Goal: Task Accomplishment & Management: Manage account settings

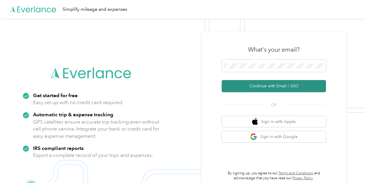
click at [287, 85] on button "Continue with Email / SSO" at bounding box center [273, 86] width 104 height 12
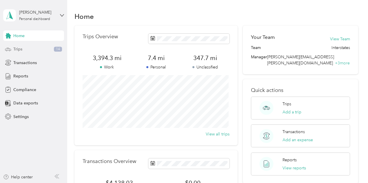
click at [22, 49] on span "Trips" at bounding box center [17, 49] width 9 height 6
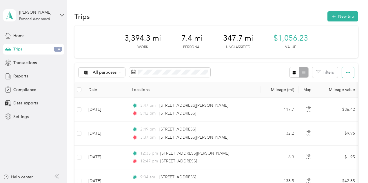
click at [349, 74] on button "button" at bounding box center [348, 72] width 12 height 11
click at [348, 73] on button "button" at bounding box center [348, 72] width 12 height 11
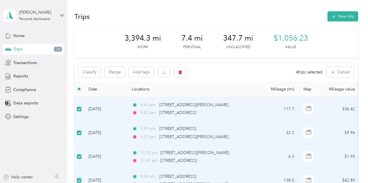
scroll to position [29, 0]
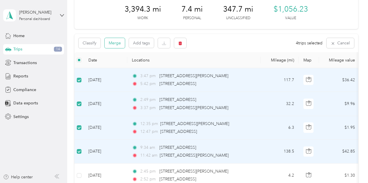
click at [117, 42] on button "Merge" at bounding box center [115, 43] width 20 height 10
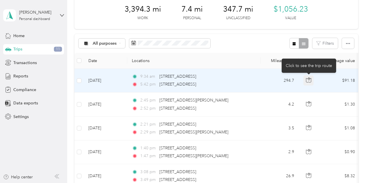
click at [309, 79] on icon "button" at bounding box center [308, 79] width 5 height 5
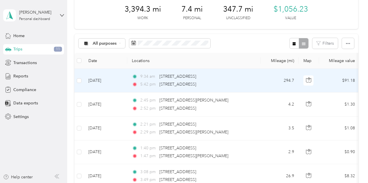
click at [261, 83] on td "294.7" at bounding box center [279, 81] width 38 height 24
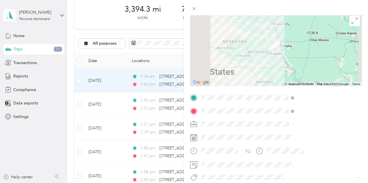
scroll to position [87, 0]
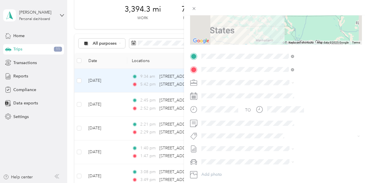
click at [274, 93] on span "Interstates" at bounding box center [274, 90] width 19 height 5
click at [196, 10] on icon at bounding box center [193, 8] width 5 height 5
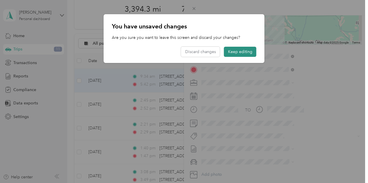
click at [232, 52] on button "Keep editing" at bounding box center [240, 52] width 32 height 10
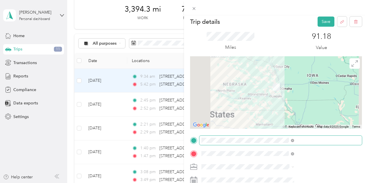
scroll to position [0, 0]
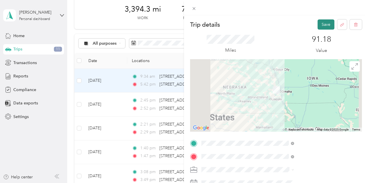
click at [320, 23] on button "Save" at bounding box center [325, 24] width 17 height 10
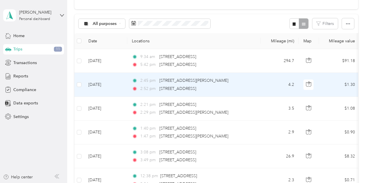
scroll to position [58, 0]
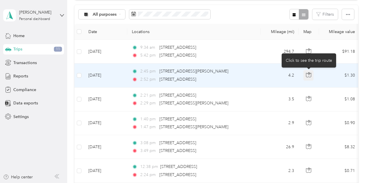
click at [309, 75] on icon "button" at bounding box center [308, 74] width 5 height 5
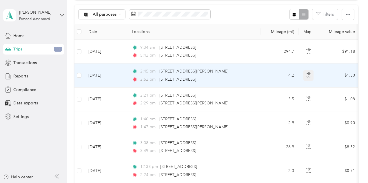
click at [308, 76] on icon "button" at bounding box center [308, 74] width 5 height 5
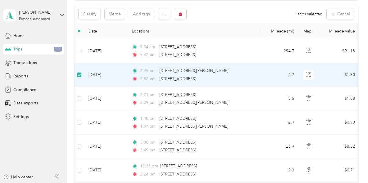
scroll to position [57, 0]
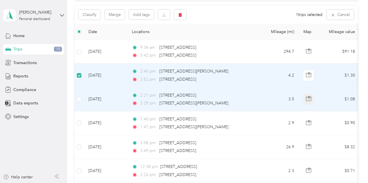
click at [311, 99] on icon "button" at bounding box center [308, 99] width 5 height 4
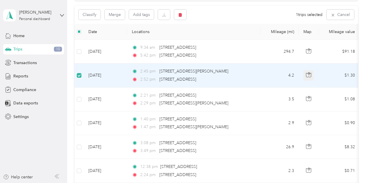
click at [309, 75] on icon "button" at bounding box center [308, 74] width 5 height 5
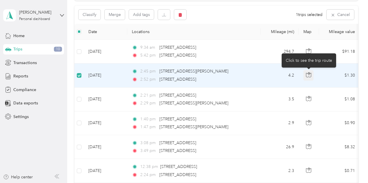
click at [309, 75] on icon "button" at bounding box center [308, 74] width 5 height 5
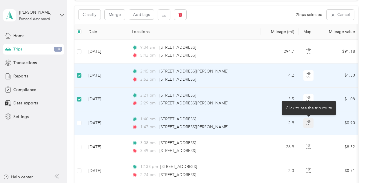
click at [308, 121] on icon "button" at bounding box center [308, 121] width 2 height 3
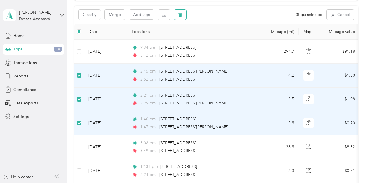
click at [180, 13] on icon "button" at bounding box center [179, 15] width 3 height 4
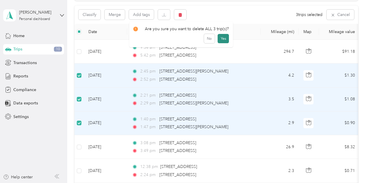
click at [222, 37] on button "Yes" at bounding box center [222, 38] width 11 height 9
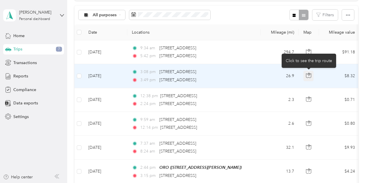
click at [310, 75] on icon "button" at bounding box center [308, 75] width 5 height 5
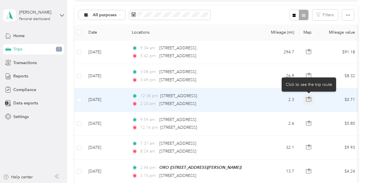
click at [310, 98] on icon "button" at bounding box center [308, 98] width 5 height 5
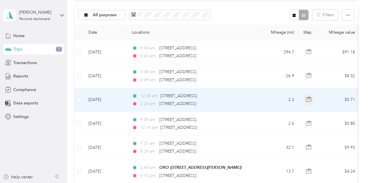
click at [310, 98] on icon "button" at bounding box center [308, 98] width 5 height 5
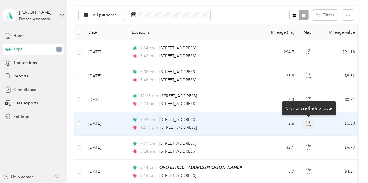
click at [308, 121] on icon "button" at bounding box center [308, 121] width 2 height 3
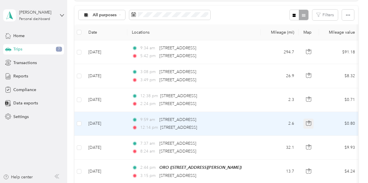
click at [309, 121] on icon "button" at bounding box center [308, 122] width 5 height 5
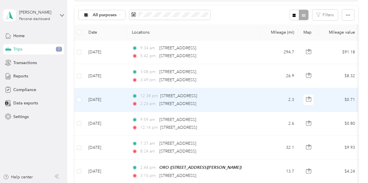
click at [82, 99] on td at bounding box center [78, 100] width 9 height 24
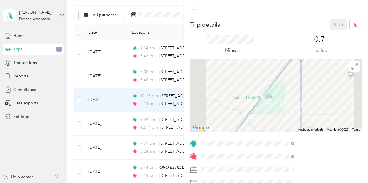
click at [79, 98] on div "Trip details Save This trip cannot be edited because it is either under review,…" at bounding box center [184, 91] width 368 height 183
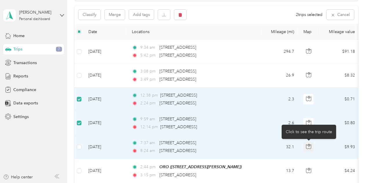
click at [307, 145] on icon "button" at bounding box center [308, 146] width 5 height 5
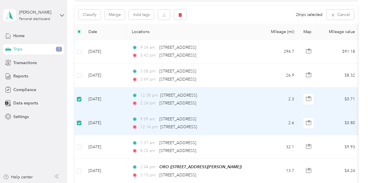
click at [227, 108] on td "12:38 pm 16119 US-6, Ashland, NE 2:24 pm 16119 US-6, Ashland, NE" at bounding box center [193, 99] width 133 height 24
click at [181, 14] on icon "button" at bounding box center [179, 15] width 3 height 4
click at [222, 39] on button "Yes" at bounding box center [222, 38] width 11 height 9
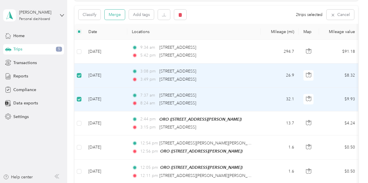
click at [116, 14] on button "Merge" at bounding box center [115, 15] width 20 height 10
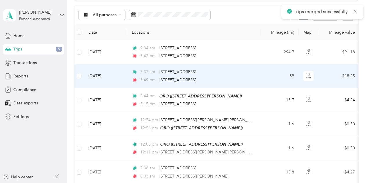
click at [275, 72] on td "59" at bounding box center [279, 76] width 38 height 24
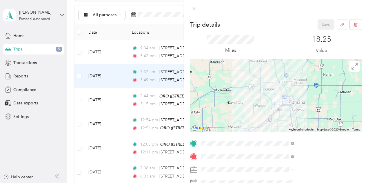
click at [274, 149] on span "Interstates" at bounding box center [274, 148] width 19 height 5
click at [196, 8] on icon at bounding box center [193, 8] width 5 height 5
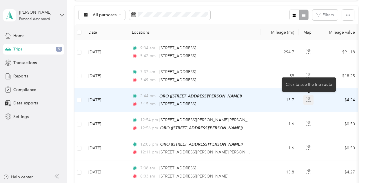
click at [309, 99] on icon "button" at bounding box center [308, 99] width 5 height 5
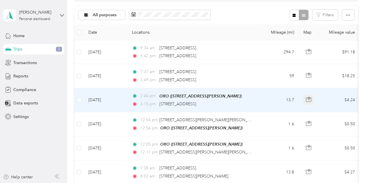
click at [310, 99] on icon "button" at bounding box center [308, 99] width 5 height 5
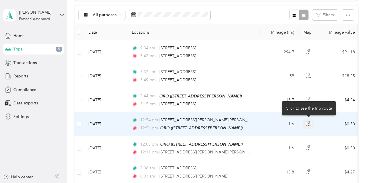
click at [308, 122] on icon "button" at bounding box center [308, 123] width 5 height 5
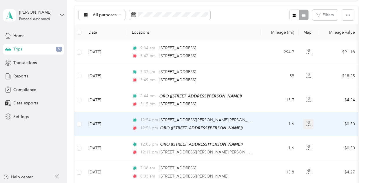
click at [309, 121] on icon "button" at bounding box center [308, 122] width 2 height 3
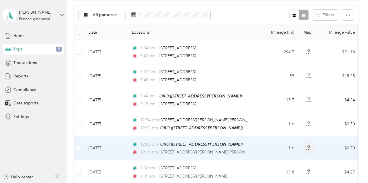
click at [306, 145] on icon "button" at bounding box center [308, 147] width 5 height 5
click at [309, 145] on icon "button" at bounding box center [308, 146] width 2 height 3
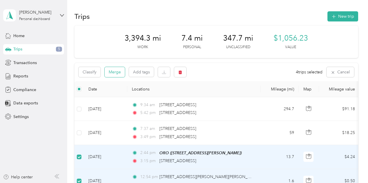
click at [115, 72] on button "Merge" at bounding box center [115, 72] width 20 height 10
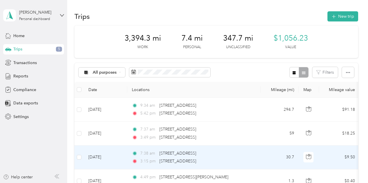
click at [270, 155] on td "30.7" at bounding box center [279, 157] width 38 height 24
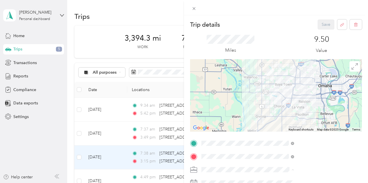
click at [278, 151] on li "Interstates" at bounding box center [309, 149] width 97 height 10
click at [196, 7] on icon at bounding box center [193, 8] width 5 height 5
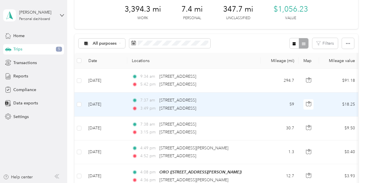
scroll to position [58, 0]
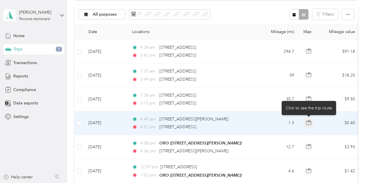
click at [308, 122] on icon "button" at bounding box center [308, 122] width 5 height 5
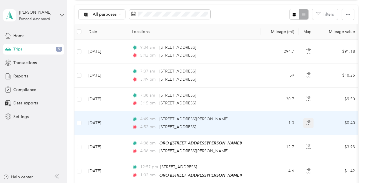
click at [309, 122] on icon "button" at bounding box center [308, 121] width 2 height 3
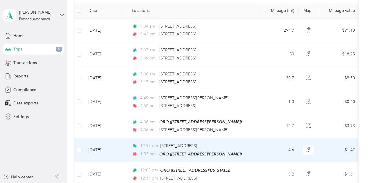
scroll to position [116, 0]
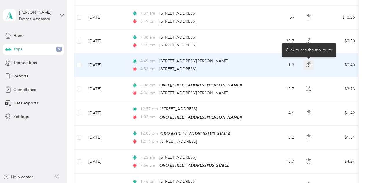
click at [308, 63] on icon "button" at bounding box center [308, 63] width 2 height 3
click at [308, 63] on icon "button" at bounding box center [308, 64] width 5 height 5
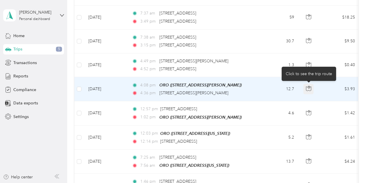
click at [309, 87] on icon "button" at bounding box center [308, 87] width 1 height 1
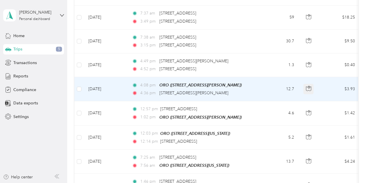
click at [309, 87] on icon "button" at bounding box center [308, 87] width 1 height 1
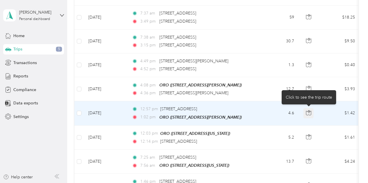
click at [308, 111] on icon "button" at bounding box center [308, 111] width 2 height 3
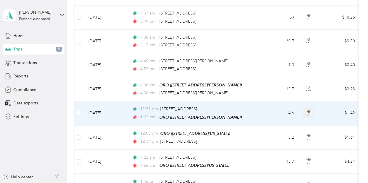
click at [308, 111] on icon "button" at bounding box center [308, 112] width 5 height 5
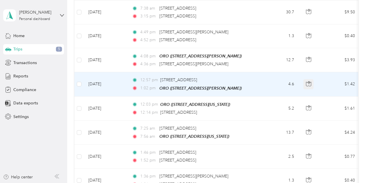
scroll to position [174, 0]
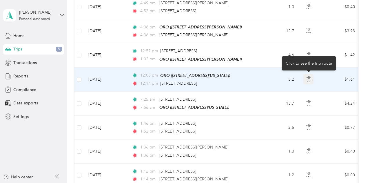
click at [307, 77] on icon "button" at bounding box center [308, 78] width 5 height 5
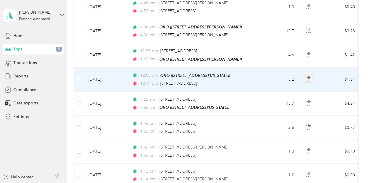
click at [309, 76] on icon "button" at bounding box center [308, 78] width 5 height 5
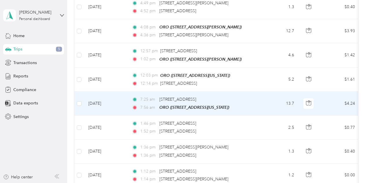
click at [82, 102] on td at bounding box center [78, 103] width 9 height 24
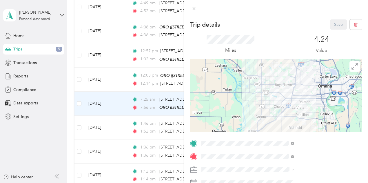
click at [78, 102] on div "Trip details Save This trip cannot be edited because it is either under review,…" at bounding box center [184, 91] width 368 height 183
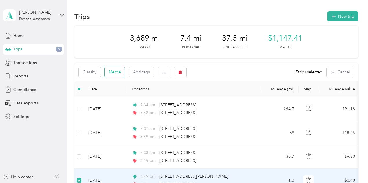
click at [116, 71] on button "Merge" at bounding box center [115, 72] width 20 height 10
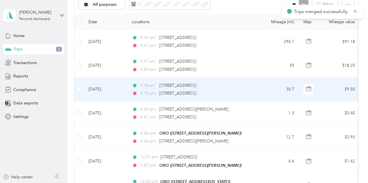
scroll to position [87, 0]
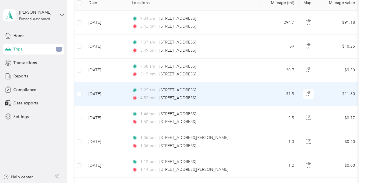
click at [260, 91] on td "37.5" at bounding box center [279, 94] width 38 height 24
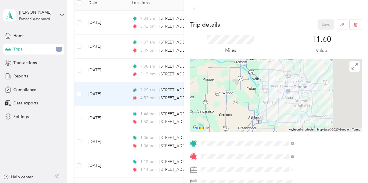
click at [278, 149] on div "Interstates" at bounding box center [309, 149] width 89 height 6
click at [322, 23] on button "Save" at bounding box center [325, 24] width 17 height 10
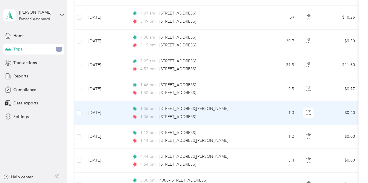
scroll to position [145, 0]
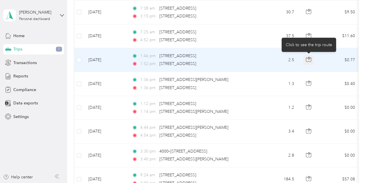
click at [307, 58] on icon "button" at bounding box center [308, 59] width 5 height 5
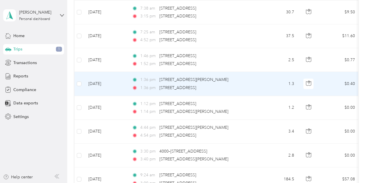
click at [226, 93] on td "1:36 pm 16960 W Maple Rd, The Thomsen Mile, Omaha, NE 1:36 pm 3410 N 156th St, …" at bounding box center [193, 84] width 133 height 24
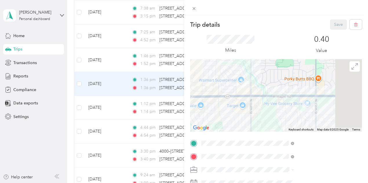
click at [220, 97] on div "Trip details Save This trip cannot be edited because it is either under review,…" at bounding box center [184, 91] width 368 height 183
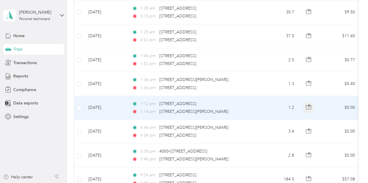
click at [306, 104] on icon "button" at bounding box center [308, 106] width 5 height 5
click at [307, 104] on icon "button" at bounding box center [308, 106] width 5 height 5
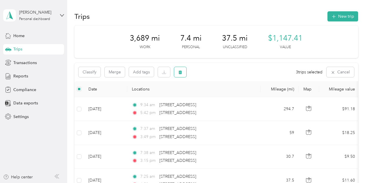
click at [181, 72] on icon "button" at bounding box center [179, 72] width 3 height 4
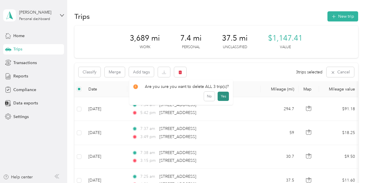
click at [219, 94] on button "Yes" at bounding box center [222, 95] width 11 height 9
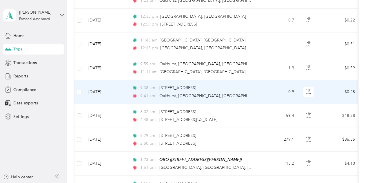
scroll to position [318, 0]
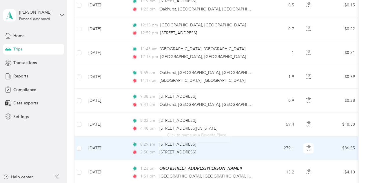
click at [184, 146] on div "8:29 am 4958–5182 N 180th St, Elkhorn, Elkhorn, NE 2:50 pm 4707 N 176th St, Sag…" at bounding box center [193, 148] width 122 height 14
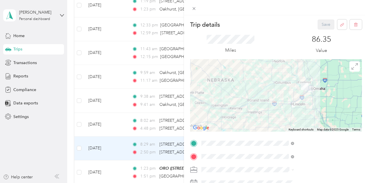
click at [127, 140] on div "Trip details Save This trip cannot be edited because it is either under review,…" at bounding box center [184, 91] width 368 height 183
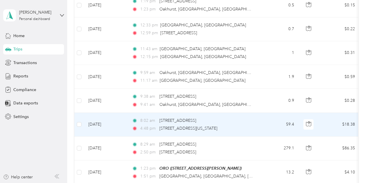
click at [268, 121] on td "59.4" at bounding box center [279, 125] width 38 height 24
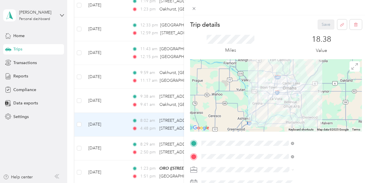
click at [234, 102] on div "Trip details Save This trip cannot be edited because it is either under review,…" at bounding box center [184, 91] width 368 height 183
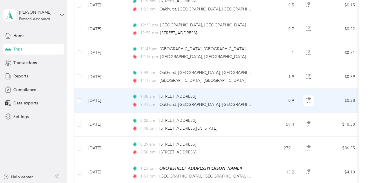
click at [251, 101] on div "9:41 am Oakhurst, Bellevue, NE" at bounding box center [193, 104] width 122 height 6
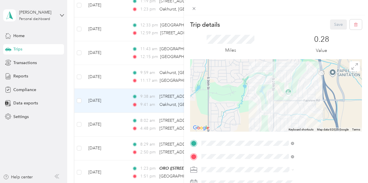
click at [232, 107] on div "Trip details Save This trip cannot be edited because it is either under review,…" at bounding box center [184, 91] width 368 height 183
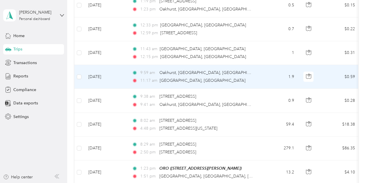
click at [233, 77] on div "11:17 am Bellevue, NE" at bounding box center [193, 80] width 122 height 6
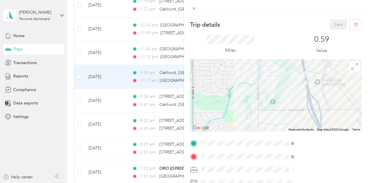
click at [228, 79] on div "Trip details Save This trip cannot be edited because it is either under review,…" at bounding box center [184, 91] width 368 height 183
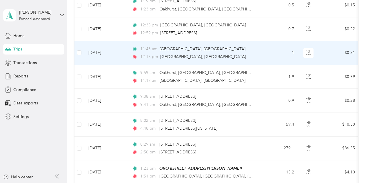
click at [224, 54] on div "12:15 pm Bellevue, NE" at bounding box center [193, 57] width 122 height 6
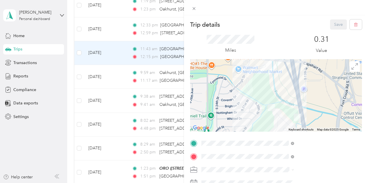
click at [223, 55] on div "Trip details Save This trip cannot be edited because it is either under review,…" at bounding box center [184, 91] width 368 height 183
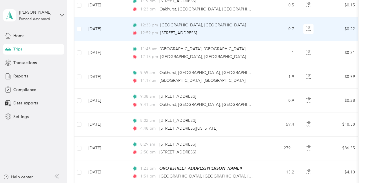
click at [245, 28] on div "12:33 pm Bellevue, NE 12:59 pm 13909 Glengarry Cir, Bellevue, NE" at bounding box center [193, 29] width 122 height 14
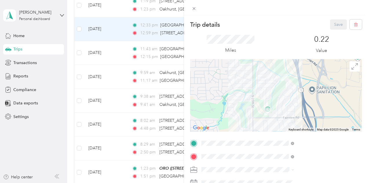
click at [236, 29] on div "Trip details Save This trip cannot be edited because it is either under review,…" at bounding box center [184, 91] width 368 height 183
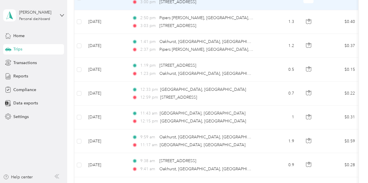
scroll to position [261, 0]
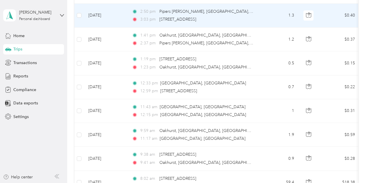
click at [241, 19] on div "3:03 pm 13909 Glengarry Cir, Bellevue, NE" at bounding box center [193, 19] width 122 height 6
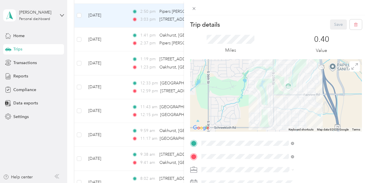
click at [235, 38] on div "Trip details Save This trip cannot be edited because it is either under review,…" at bounding box center [184, 91] width 368 height 183
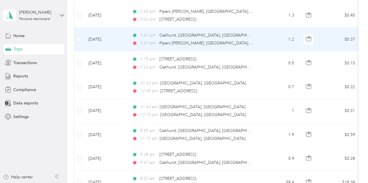
scroll to position [289, 0]
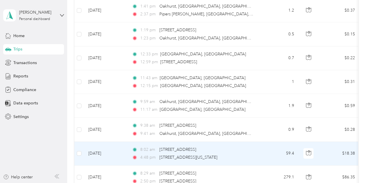
click at [256, 149] on td "8:02 am 4707 N 176th St, Sagewood, Omaha, NE 4:48 pm 4707, North 176th Street, …" at bounding box center [193, 154] width 133 height 24
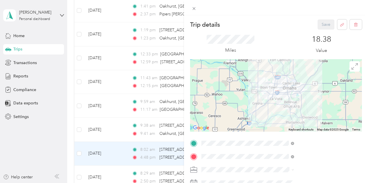
click at [232, 131] on div "Trip details Save This trip cannot be edited because it is either under review,…" at bounding box center [184, 91] width 368 height 183
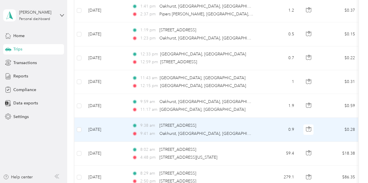
click at [232, 131] on div "9:41 am Oakhurst, Bellevue, NE" at bounding box center [193, 133] width 122 height 6
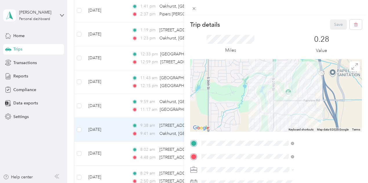
click at [230, 132] on div "Trip details Save This trip cannot be edited because it is either under review,…" at bounding box center [184, 91] width 368 height 183
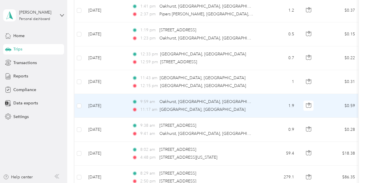
click at [240, 103] on div "9:59 am Oakhurst, Bellevue, NE 11:17 am Bellevue, NE" at bounding box center [193, 105] width 122 height 14
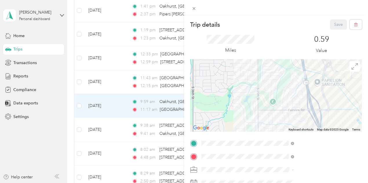
click at [240, 103] on div "Trip details Save This trip cannot be edited because it is either under review,…" at bounding box center [184, 91] width 368 height 183
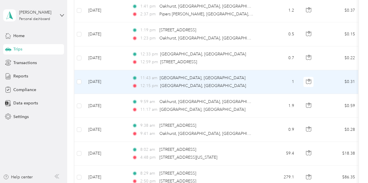
click at [243, 81] on div "11:43 am Bellevue, NE 12:15 pm Bellevue, NE" at bounding box center [193, 82] width 122 height 14
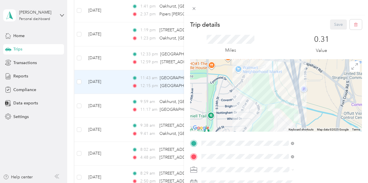
click at [241, 82] on div "Trip details Save This trip cannot be edited because it is either under review,…" at bounding box center [184, 91] width 368 height 183
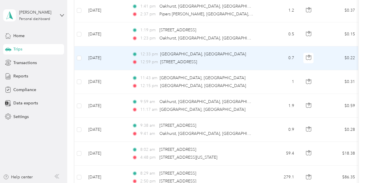
click at [257, 58] on td "12:33 pm Bellevue, NE 12:59 pm 13909 Glengarry Cir, Bellevue, NE" at bounding box center [193, 58] width 133 height 24
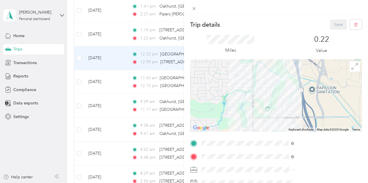
click at [233, 58] on div "Trip details Save This trip cannot be edited because it is either under review,…" at bounding box center [184, 91] width 368 height 183
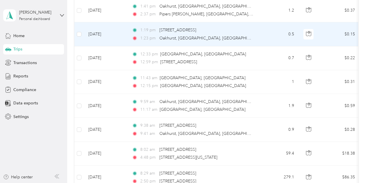
click at [236, 35] on div "1:23 pm Oakhurst, Bellevue, NE" at bounding box center [193, 38] width 122 height 6
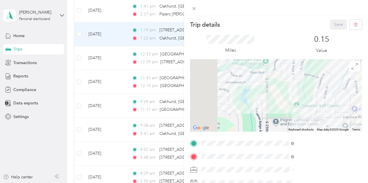
click at [236, 36] on div "Trip details Save This trip cannot be edited because it is either under review,…" at bounding box center [184, 91] width 368 height 183
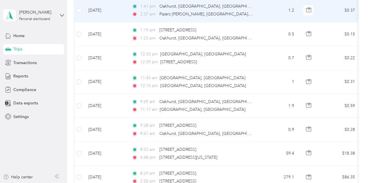
click at [252, 11] on div "2:37 pm Pipers Glen, Bellevue, NE" at bounding box center [193, 14] width 122 height 6
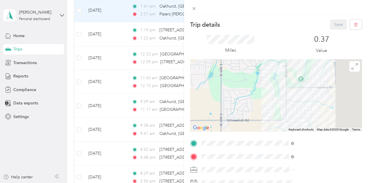
click at [240, 32] on div "Trip details Save This trip cannot be edited because it is either under review,…" at bounding box center [184, 91] width 368 height 183
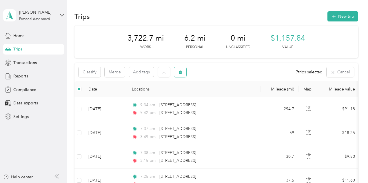
click at [181, 71] on icon "button" at bounding box center [179, 72] width 3 height 4
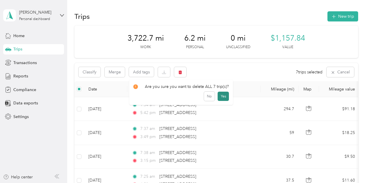
click at [223, 95] on button "Yes" at bounding box center [222, 95] width 11 height 9
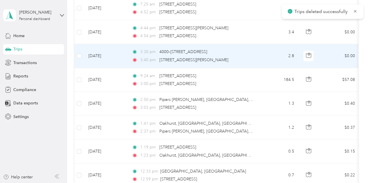
scroll to position [174, 0]
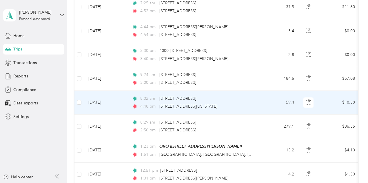
click at [276, 96] on td "59.4" at bounding box center [279, 103] width 38 height 24
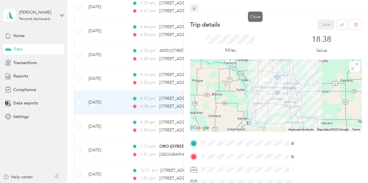
click at [195, 8] on icon at bounding box center [194, 8] width 3 height 3
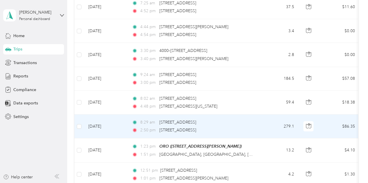
click at [256, 122] on td "8:29 am 4958–5182 N 180th St, Elkhorn, Elkhorn, NE 2:50 pm 4707 N 176th St, Sag…" at bounding box center [193, 126] width 133 height 24
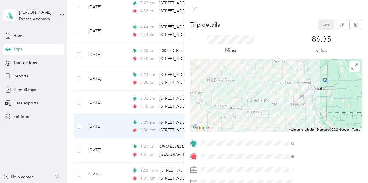
click at [244, 128] on div "Trip details Save This trip cannot be edited because it is either under review,…" at bounding box center [184, 91] width 368 height 183
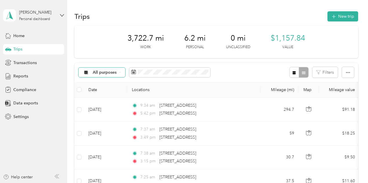
click at [121, 72] on icon at bounding box center [120, 72] width 2 height 2
click at [110, 102] on span "Interstates" at bounding box center [107, 102] width 28 height 6
click at [116, 72] on icon at bounding box center [116, 72] width 2 height 2
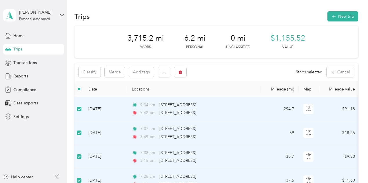
click at [235, 75] on div "Classify Merge Add tags 9 trips selected Cancel" at bounding box center [215, 72] width 283 height 18
click at [81, 88] on th at bounding box center [78, 89] width 9 height 16
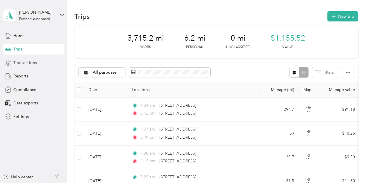
click at [25, 62] on span "Transactions" at bounding box center [24, 63] width 23 height 6
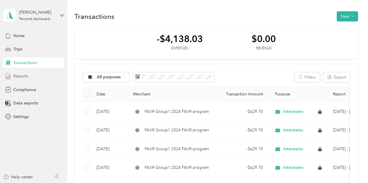
click at [23, 77] on span "Reports" at bounding box center [20, 76] width 15 height 6
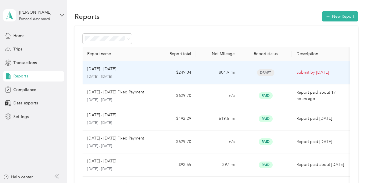
click at [154, 73] on td "$249.04" at bounding box center [173, 72] width 43 height 23
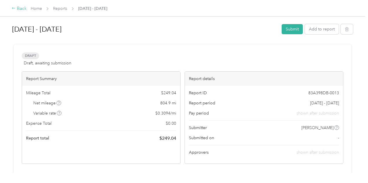
click at [17, 9] on div "Back" at bounding box center [19, 8] width 15 height 7
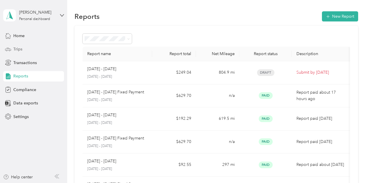
click at [22, 48] on span "Trips" at bounding box center [17, 49] width 9 height 6
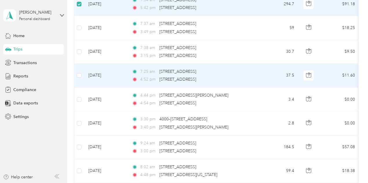
scroll to position [116, 0]
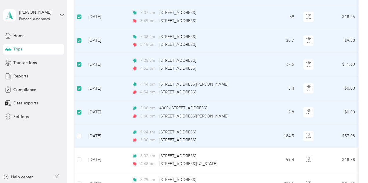
click at [79, 138] on label at bounding box center [79, 136] width 5 height 6
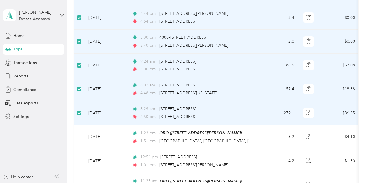
scroll to position [174, 0]
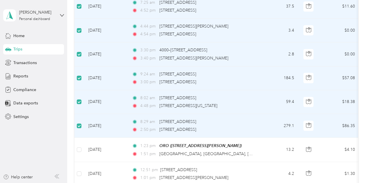
click at [256, 124] on td "8:29 am 4958–5182 N 180th St, Elkhorn, Elkhorn, NE 2:50 pm 4707 N 176th St, Sag…" at bounding box center [193, 126] width 133 height 24
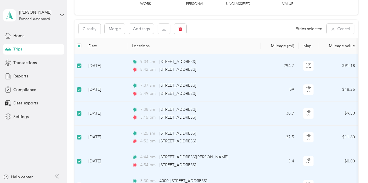
scroll to position [29, 0]
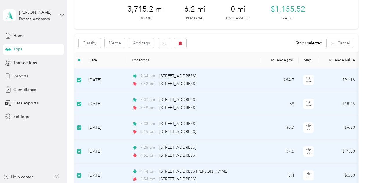
click at [26, 74] on span "Reports" at bounding box center [20, 76] width 15 height 6
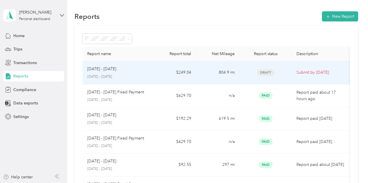
click at [133, 69] on div "Aug 1 - 31, 2025" at bounding box center [117, 69] width 61 height 6
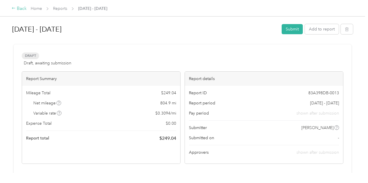
click at [20, 7] on div "Back" at bounding box center [19, 8] width 15 height 7
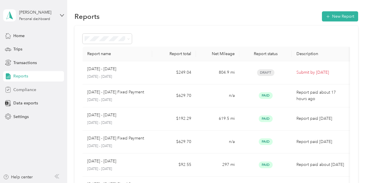
click at [23, 90] on span "Compliance" at bounding box center [24, 90] width 23 height 6
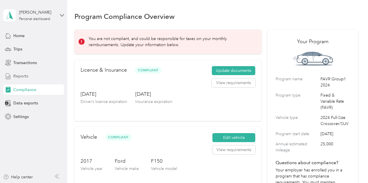
click at [23, 75] on span "Reports" at bounding box center [20, 76] width 15 height 6
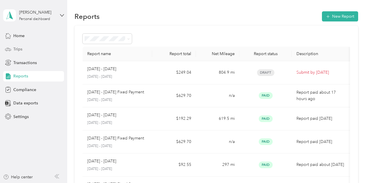
click at [19, 48] on span "Trips" at bounding box center [17, 49] width 9 height 6
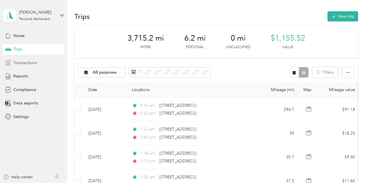
click at [27, 61] on span "Transactions" at bounding box center [24, 63] width 23 height 6
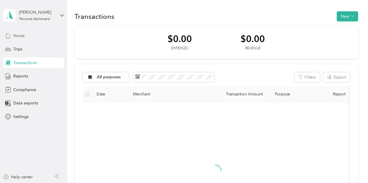
click at [21, 36] on span "Home" at bounding box center [18, 36] width 11 height 6
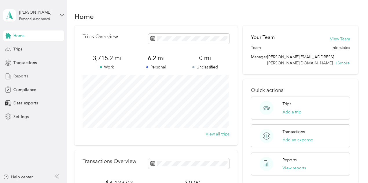
click at [19, 76] on span "Reports" at bounding box center [20, 76] width 15 height 6
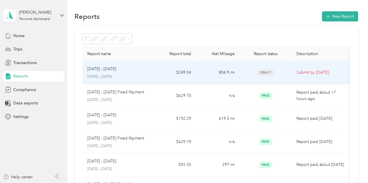
click at [142, 72] on div "Aug 1 - 31, 2025 August 1 - 31, 2025" at bounding box center [117, 73] width 61 height 14
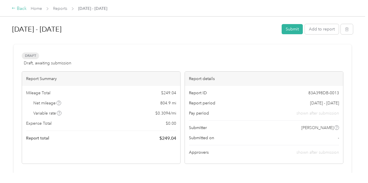
click at [21, 10] on div "Back" at bounding box center [19, 8] width 15 height 7
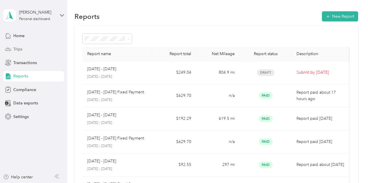
click at [21, 49] on span "Trips" at bounding box center [17, 49] width 9 height 6
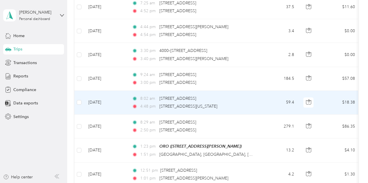
scroll to position [145, 0]
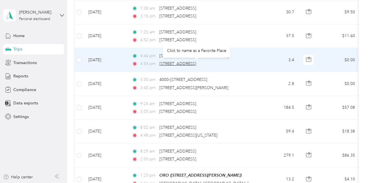
click at [163, 62] on span "4707 N 176th St, Sagewood, Omaha, NE" at bounding box center [177, 63] width 37 height 5
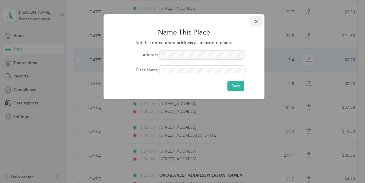
click at [258, 21] on icon "button" at bounding box center [256, 21] width 4 height 4
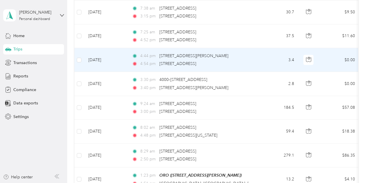
click at [273, 59] on td "3.4" at bounding box center [279, 60] width 38 height 24
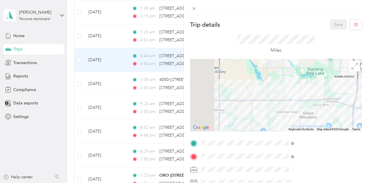
click at [239, 64] on div "Trip details Save This trip cannot be edited because it is either under review,…" at bounding box center [184, 91] width 368 height 183
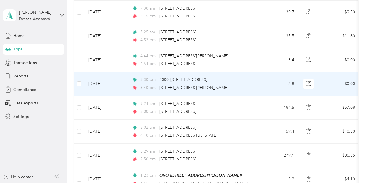
click at [263, 82] on td "2.8" at bounding box center [279, 84] width 38 height 24
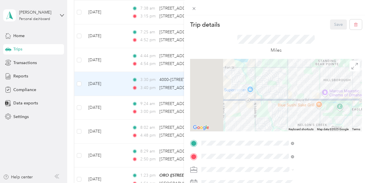
click at [238, 108] on div "Trip details Save This trip cannot be edited because it is either under review,…" at bounding box center [184, 91] width 368 height 183
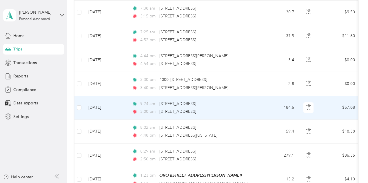
click at [255, 107] on td "9:24 am 4621 N 176th St, Sagewood, Omaha, NE 3:00 pm 4707 N 176th St, Sagewood,…" at bounding box center [193, 108] width 133 height 24
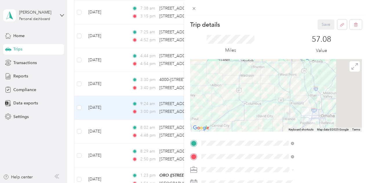
click at [241, 109] on div "Trip details Save This trip cannot be edited because it is either under review,…" at bounding box center [184, 91] width 368 height 183
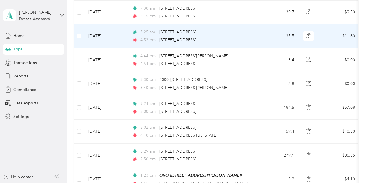
click at [258, 38] on td "7:25 am 4707 N 176th St, Sagewood, Omaha, NE 4:52 pm 4707 N 176th St, Sagewood,…" at bounding box center [193, 36] width 133 height 24
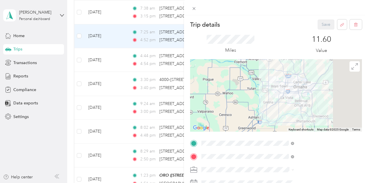
click at [237, 13] on div "Trip details Save This trip cannot be edited because it is either under review,…" at bounding box center [184, 91] width 368 height 183
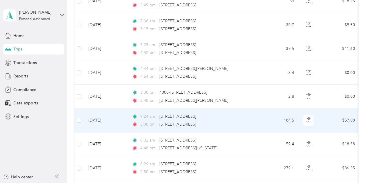
scroll to position [145, 0]
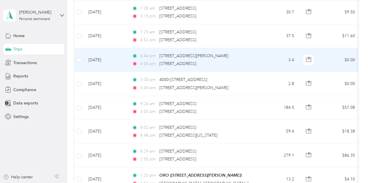
click at [262, 59] on td "3.4" at bounding box center [279, 60] width 38 height 24
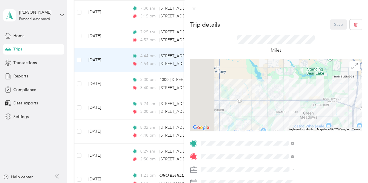
click at [122, 83] on div "Trip details Save This trip cannot be edited because it is either under review,…" at bounding box center [184, 91] width 368 height 183
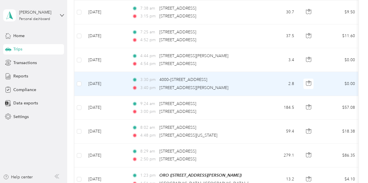
click at [122, 83] on td "Aug 20, 2025" at bounding box center [105, 84] width 43 height 24
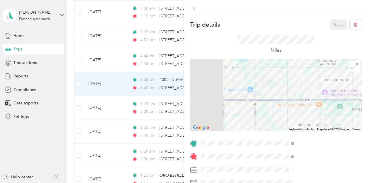
click at [122, 83] on div "Trip details Save This trip cannot be edited because it is either under review,…" at bounding box center [184, 91] width 368 height 183
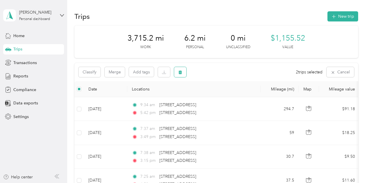
click at [178, 70] on button "button" at bounding box center [180, 72] width 12 height 10
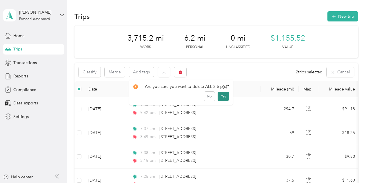
click at [219, 95] on button "Yes" at bounding box center [222, 95] width 11 height 9
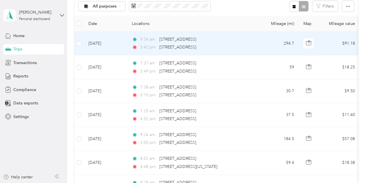
scroll to position [29, 0]
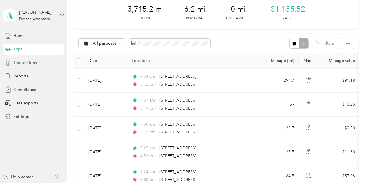
click at [19, 61] on span "Transactions" at bounding box center [24, 63] width 23 height 6
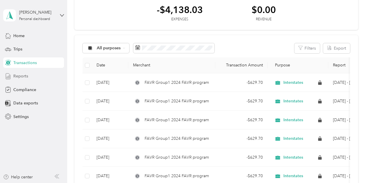
click at [24, 75] on span "Reports" at bounding box center [20, 76] width 15 height 6
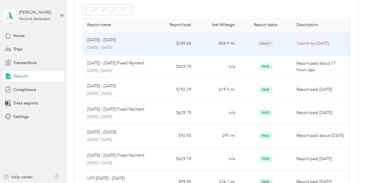
click at [204, 43] on td "804.9 mi" at bounding box center [217, 43] width 43 height 23
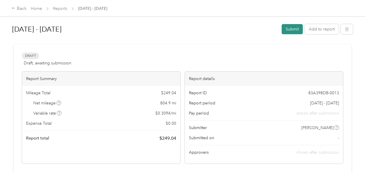
click at [291, 29] on button "Submit" at bounding box center [291, 29] width 21 height 10
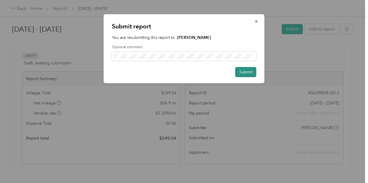
click at [243, 69] on button "Submit" at bounding box center [245, 72] width 21 height 10
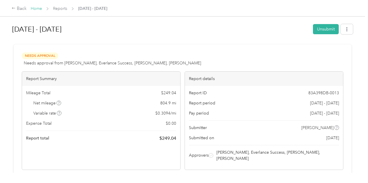
click at [35, 9] on link "Home" at bounding box center [36, 8] width 11 height 5
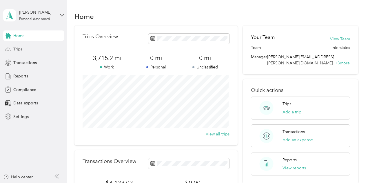
click at [18, 49] on span "Trips" at bounding box center [17, 49] width 9 height 6
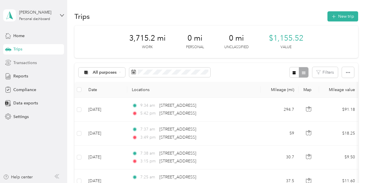
click at [22, 62] on span "Transactions" at bounding box center [24, 63] width 23 height 6
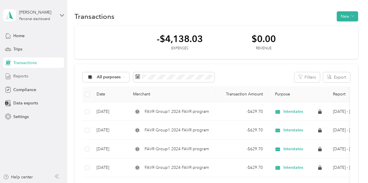
click at [22, 75] on span "Reports" at bounding box center [20, 76] width 15 height 6
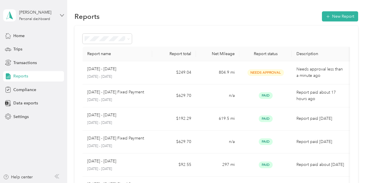
click at [63, 15] on icon at bounding box center [61, 15] width 3 height 2
click at [26, 47] on div "Log out" at bounding box center [19, 48] width 22 height 6
